Goal: Ask a question

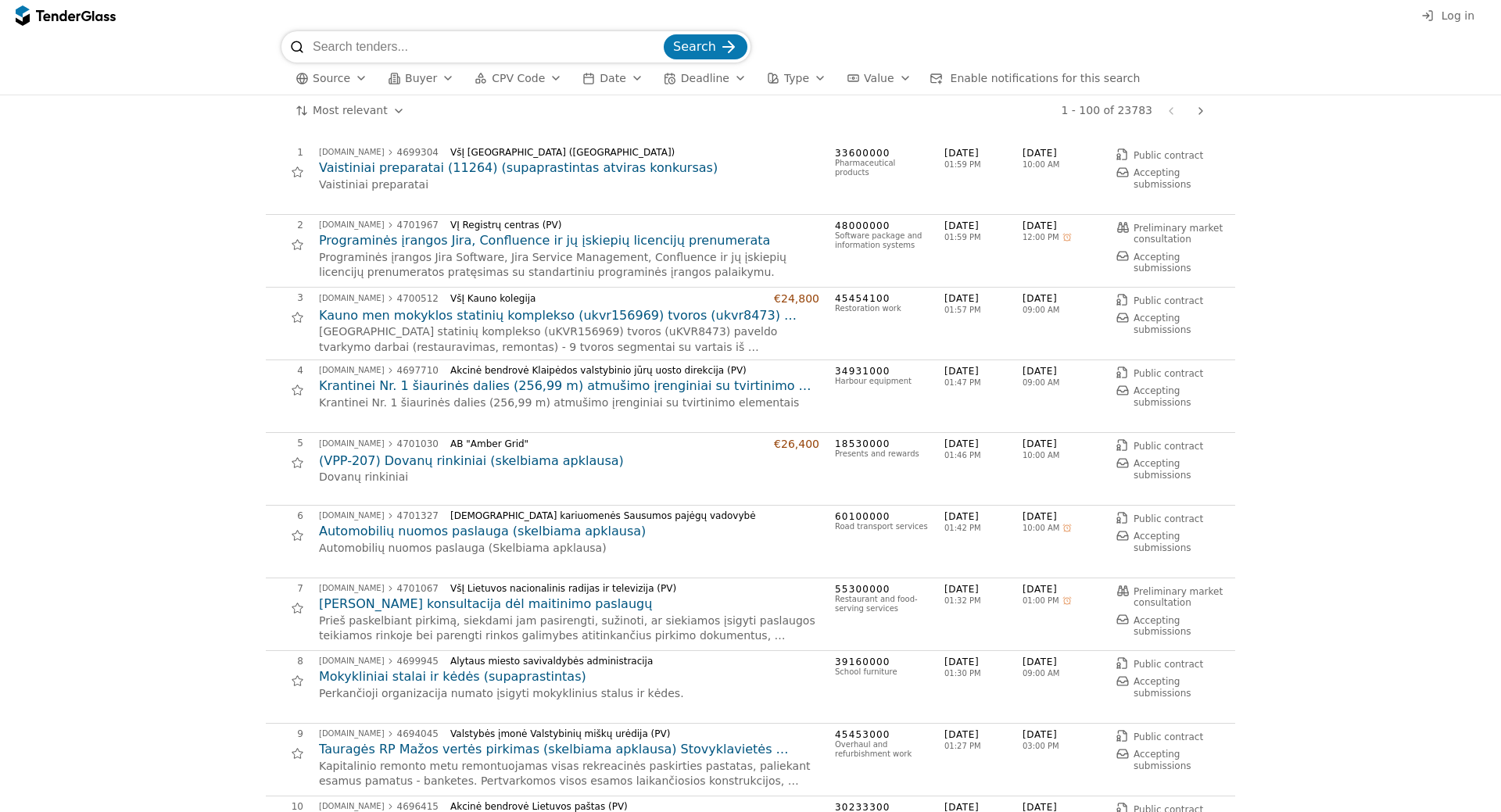
click at [421, 41] on input "search" at bounding box center [487, 47] width 347 height 31
type input "led ekranu nuoma"
click at [663, 37] on button "Search" at bounding box center [705, 50] width 84 height 25
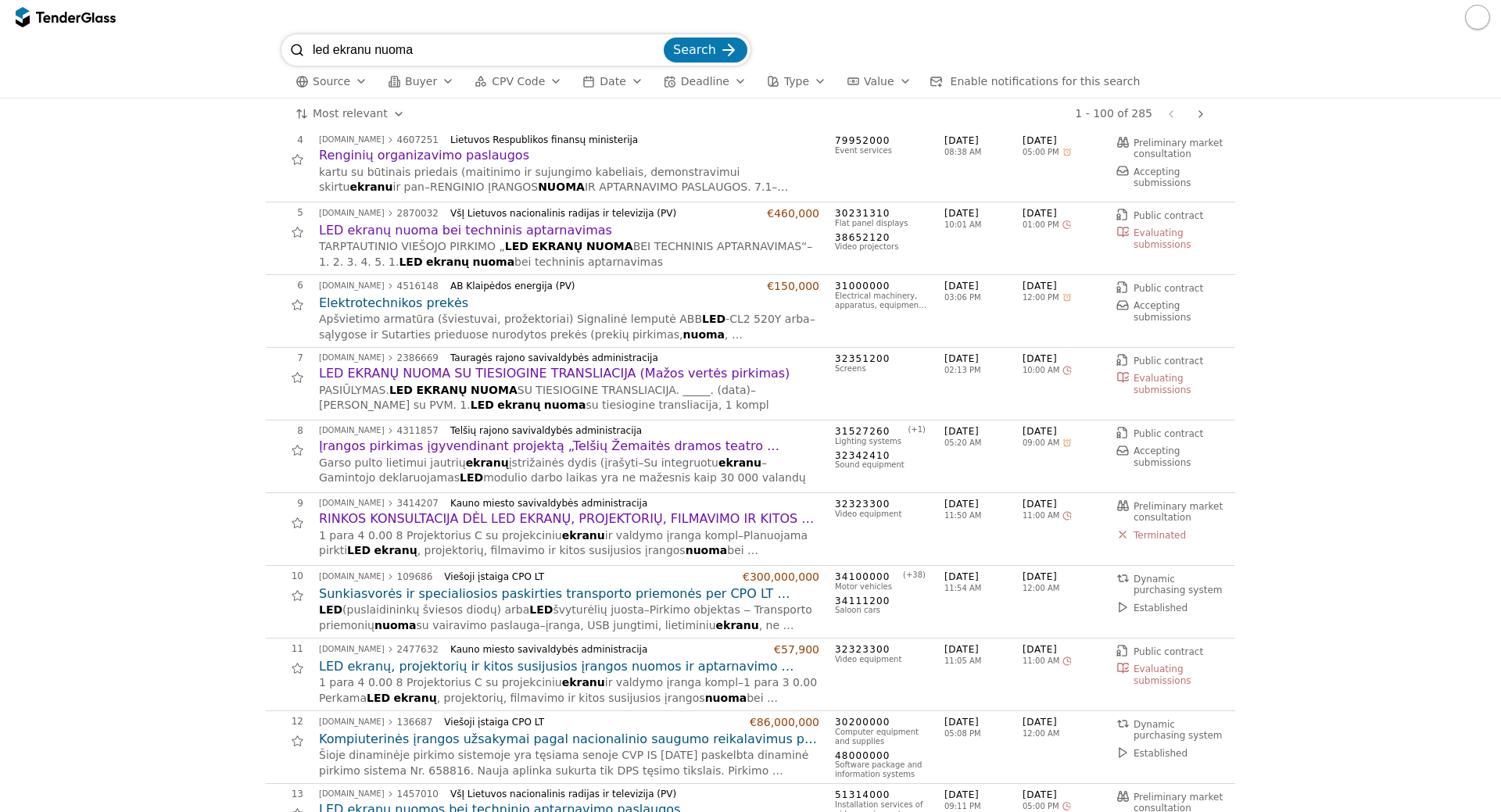
scroll to position [235, 0]
click at [522, 668] on h2 "LED ekranų, projektorių ir kitos susijusios įrangos nuomos ir aptarnavimo pasla…" at bounding box center [569, 666] width 500 height 17
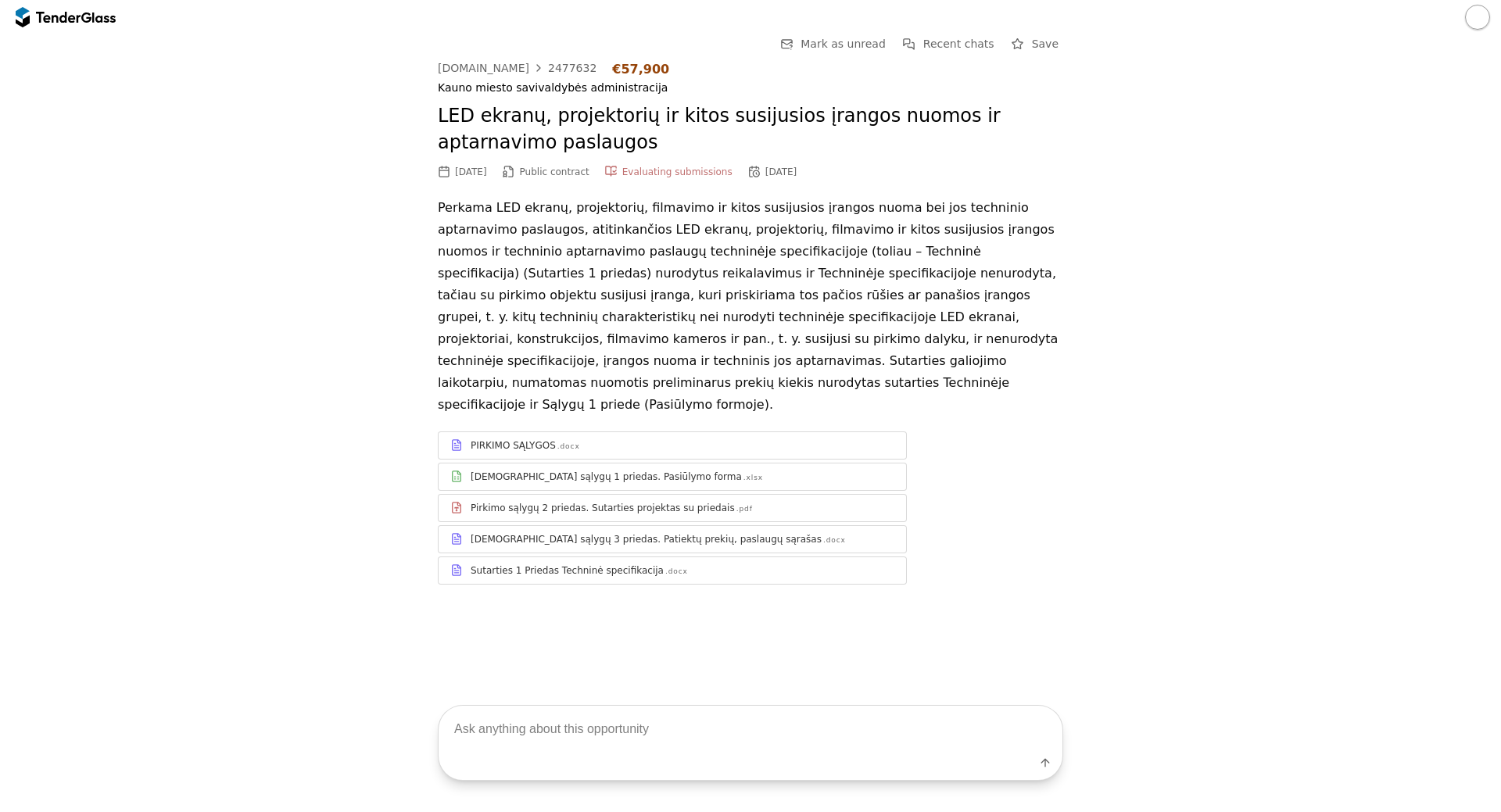
click at [600, 734] on textarea at bounding box center [751, 729] width 624 height 46
type textarea "ka perka kiek vienetu ir ko?"
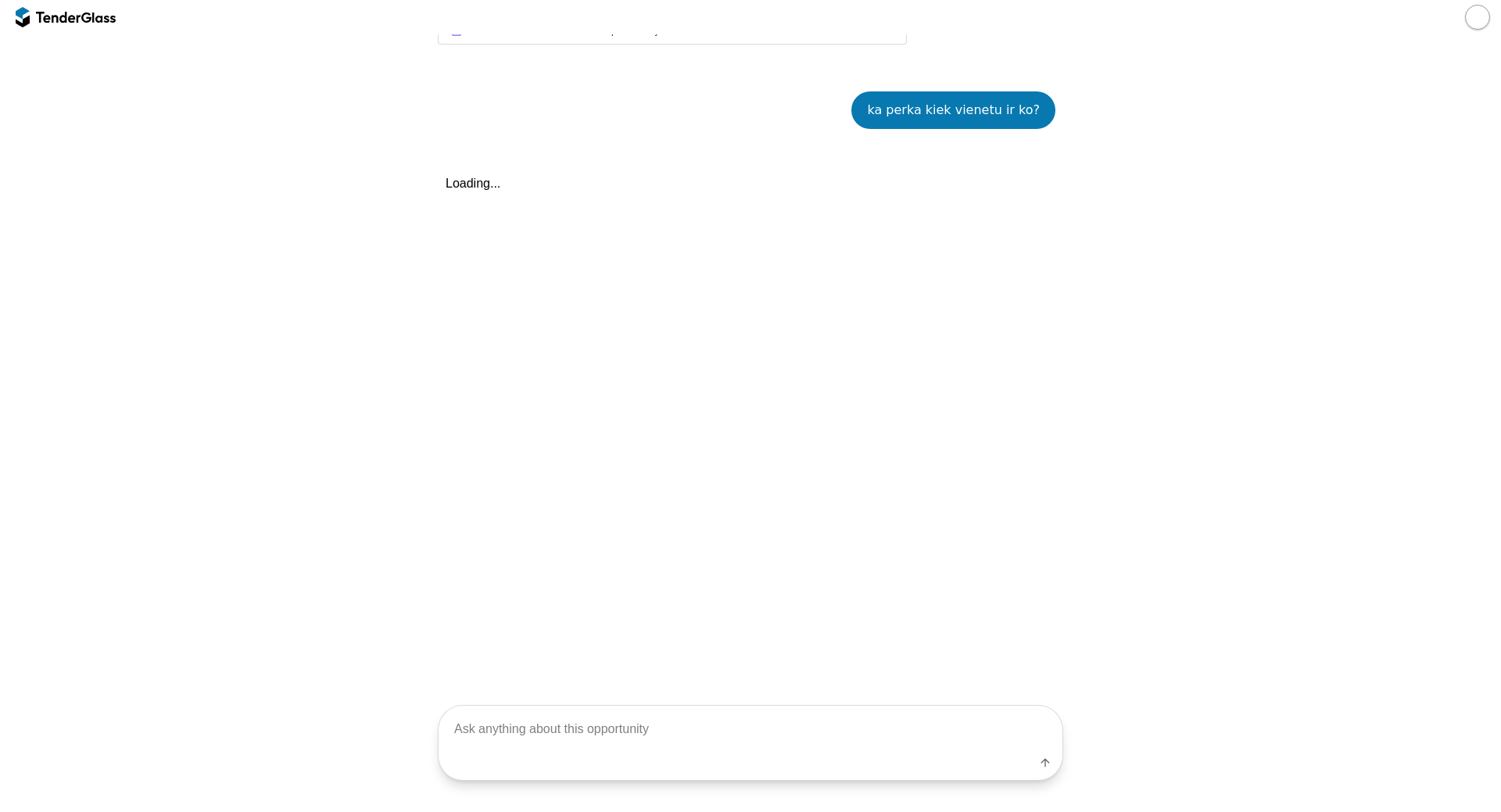
scroll to position [550, 0]
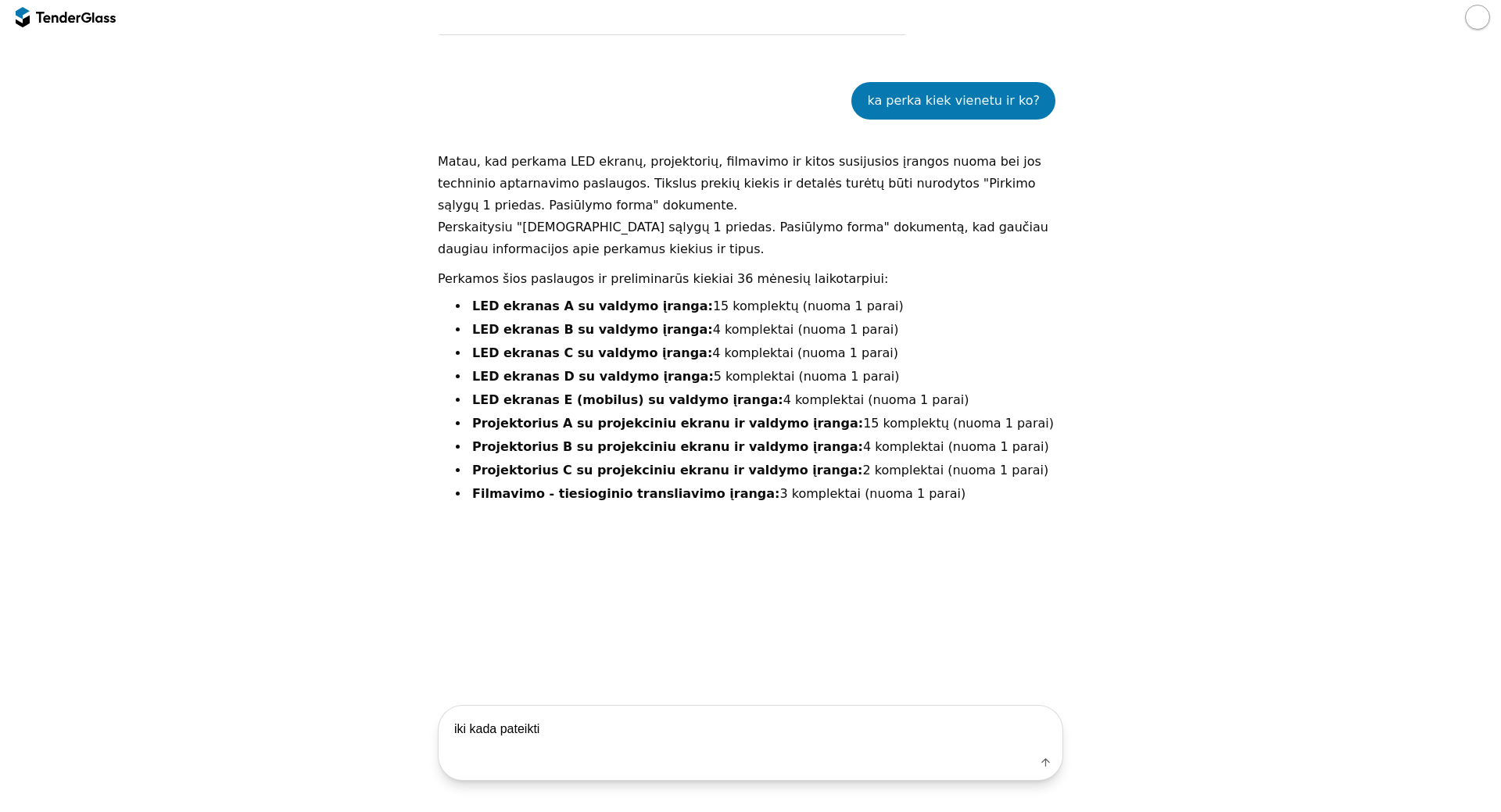
type textarea "iki kada pateikti?"
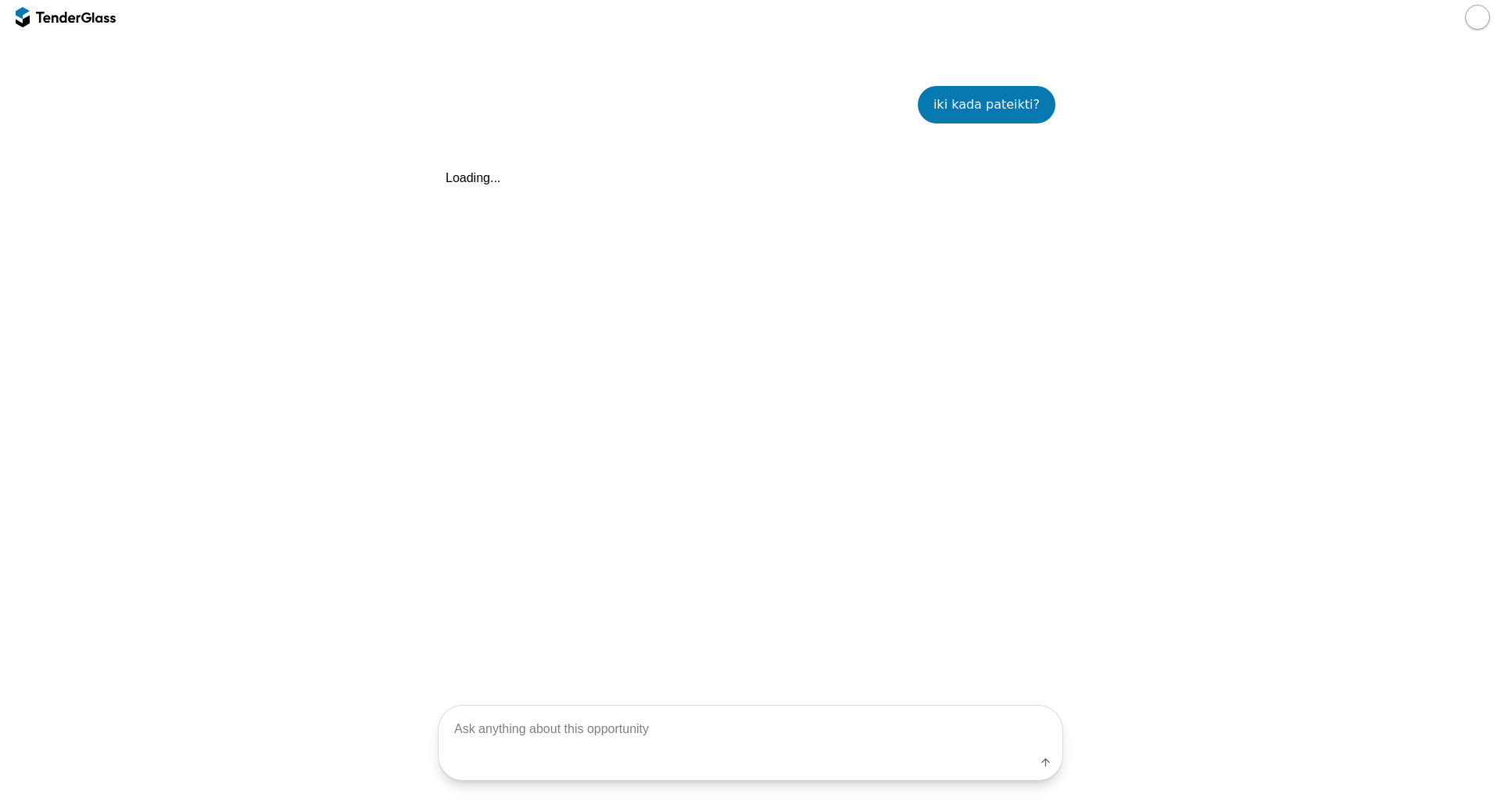
scroll to position [1020, 0]
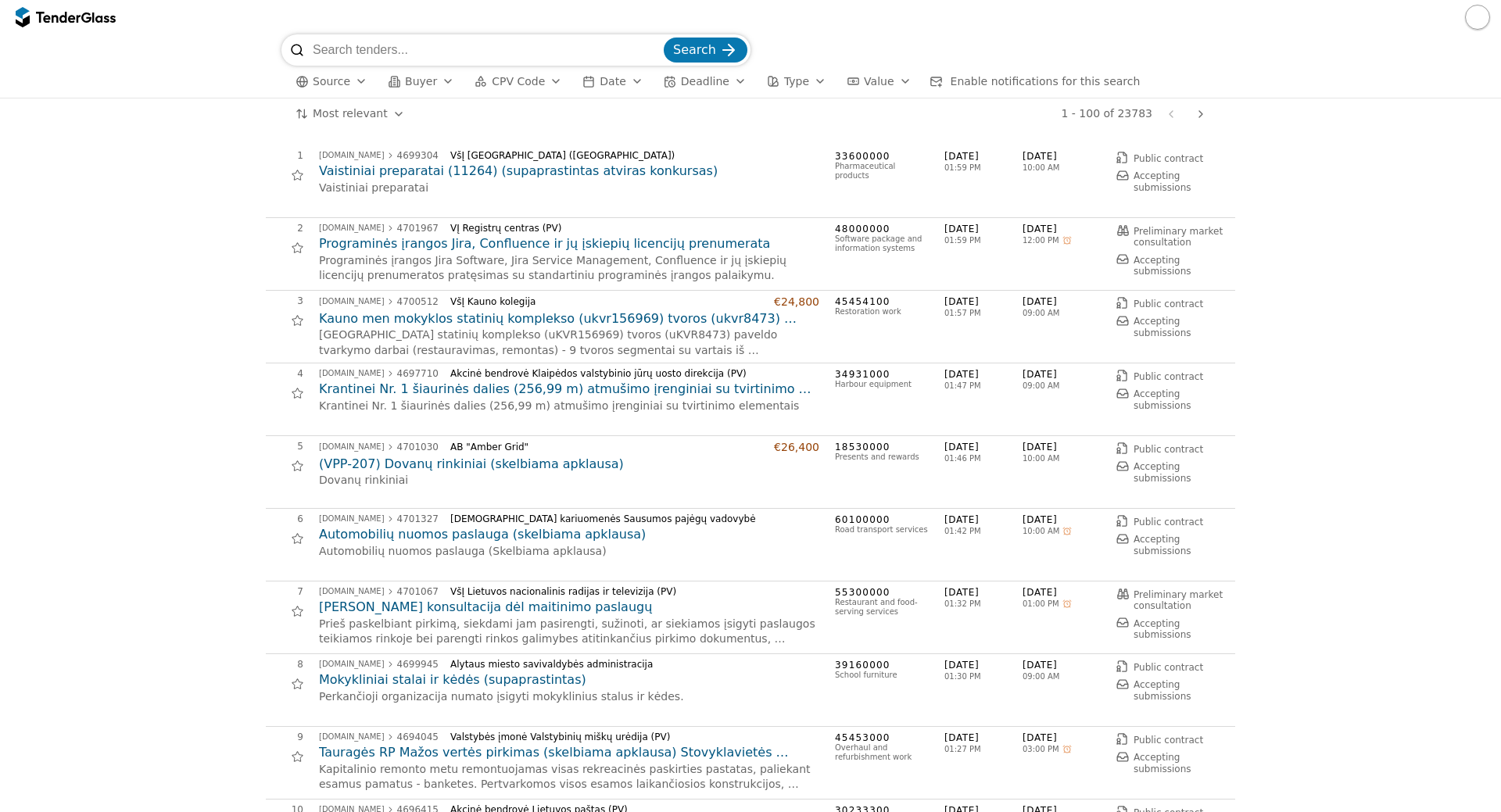
click at [680, 75] on span "Deadline" at bounding box center [704, 81] width 49 height 12
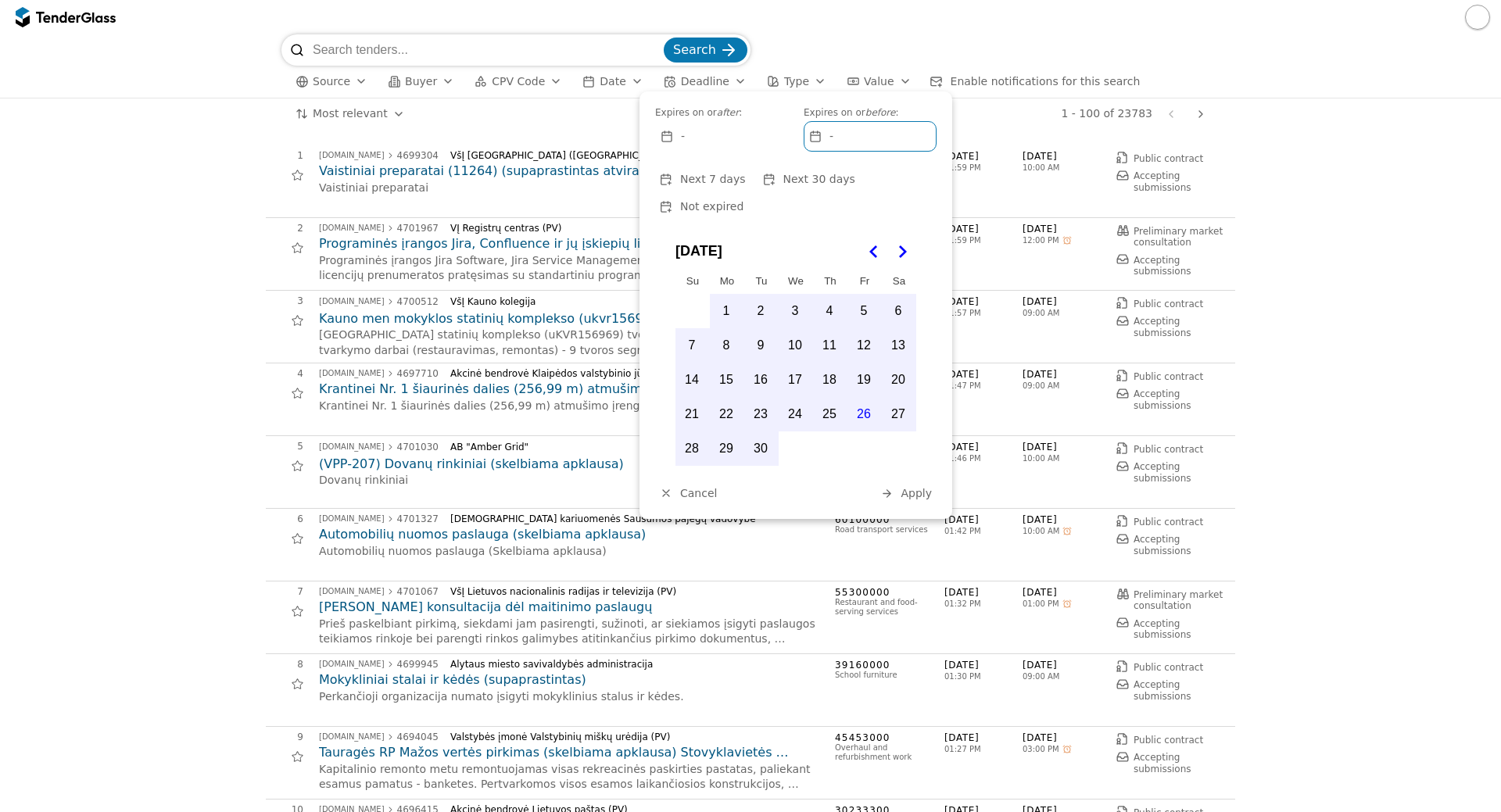
click at [743, 200] on span "Not expired" at bounding box center [712, 206] width 63 height 12
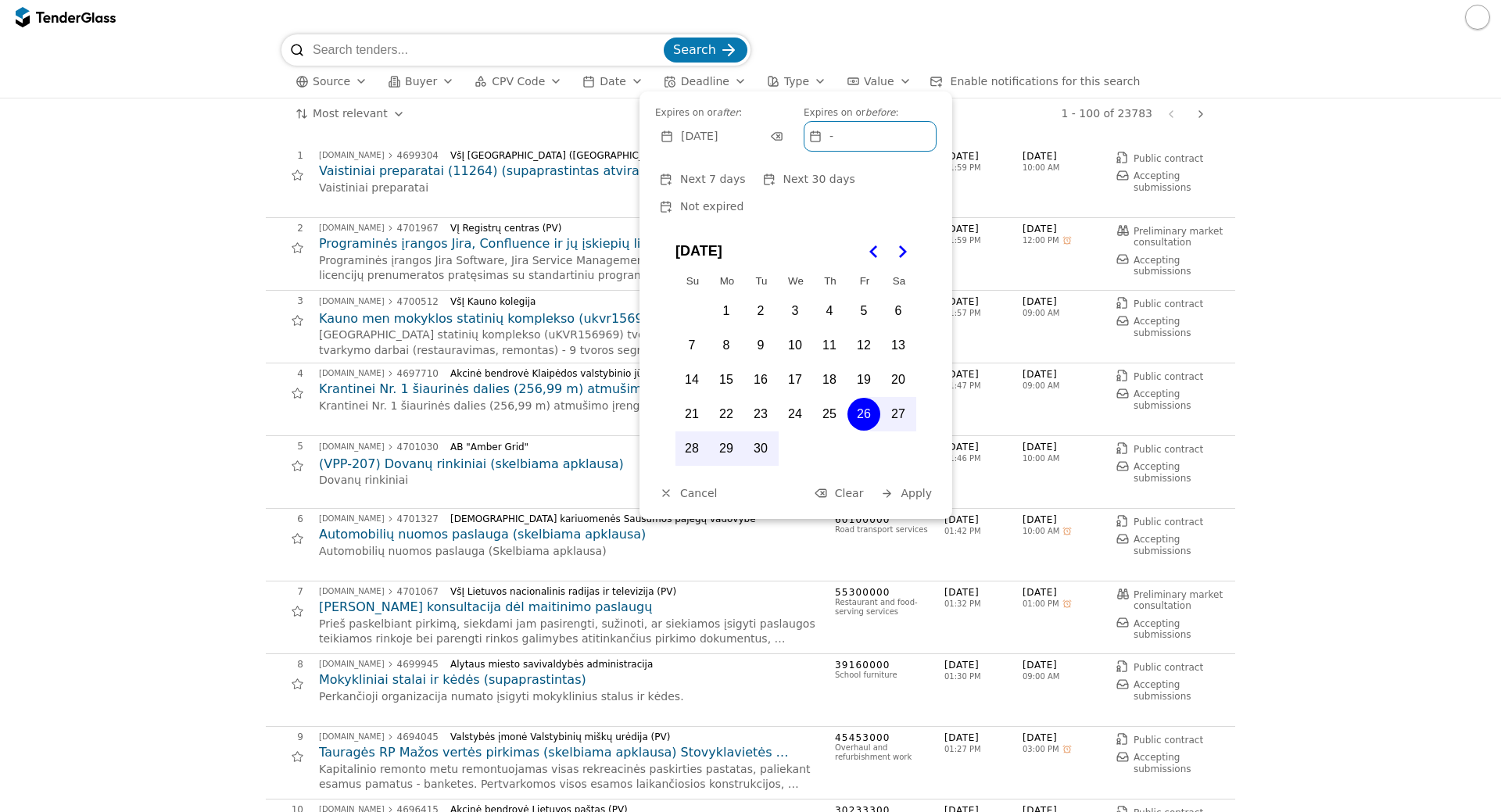
click at [918, 487] on span "Apply" at bounding box center [916, 492] width 31 height 12
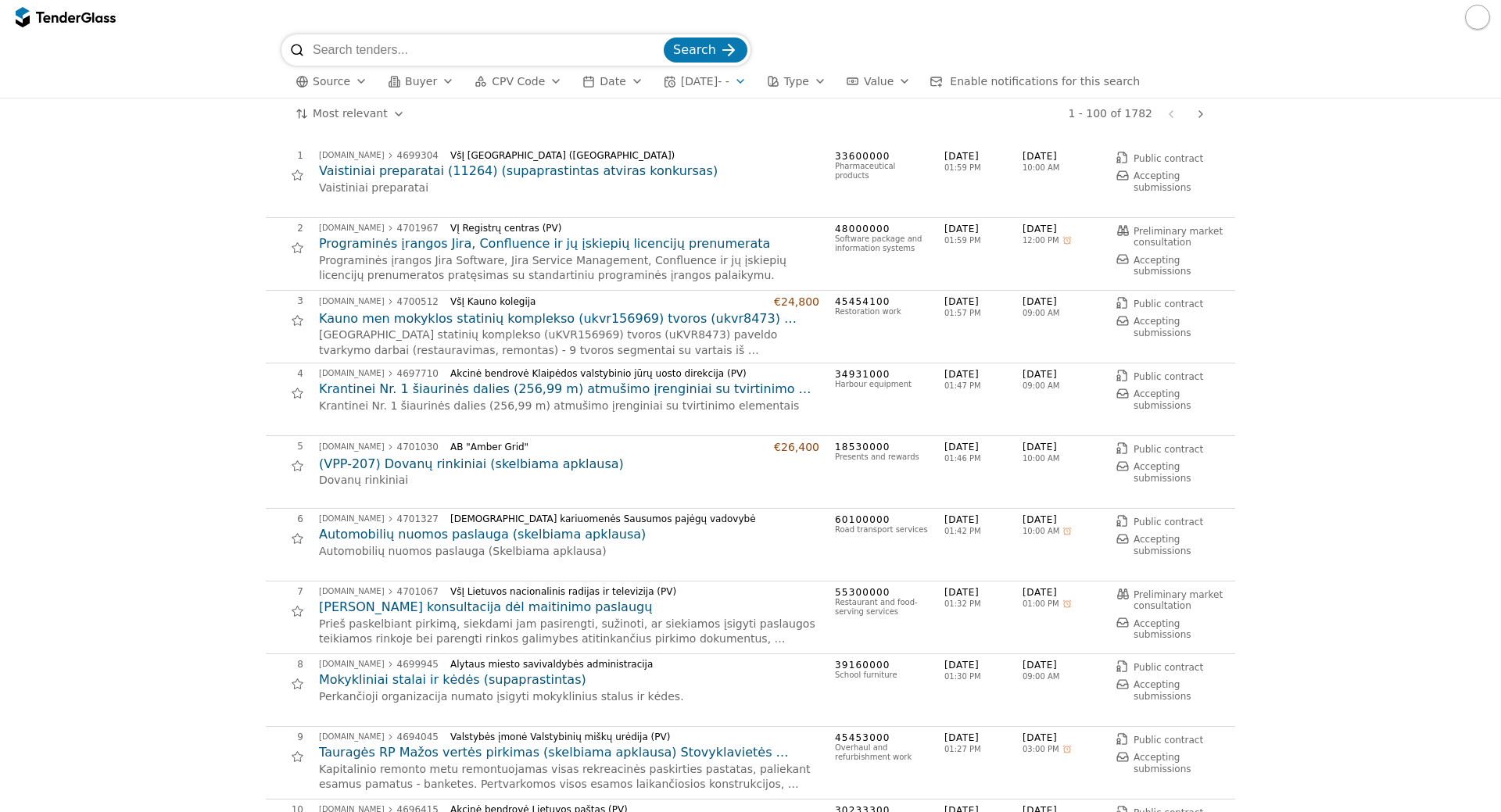
click at [483, 46] on input "search" at bounding box center [487, 50] width 347 height 31
type input "tiesioginė transliacija"
click at [663, 37] on button "Search" at bounding box center [705, 50] width 84 height 25
